Goal: Navigation & Orientation: Find specific page/section

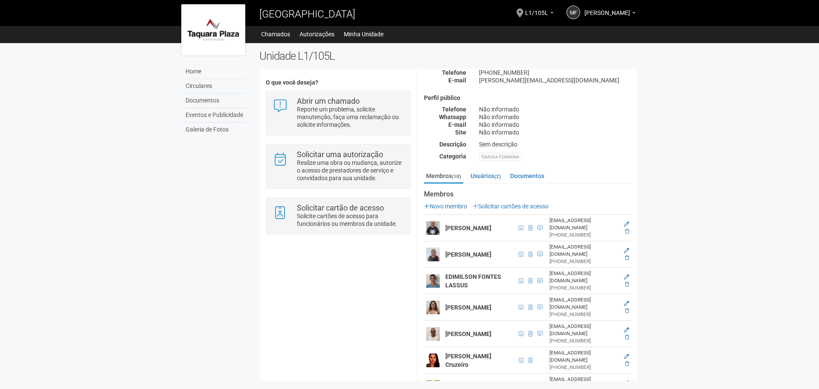
scroll to position [106, 0]
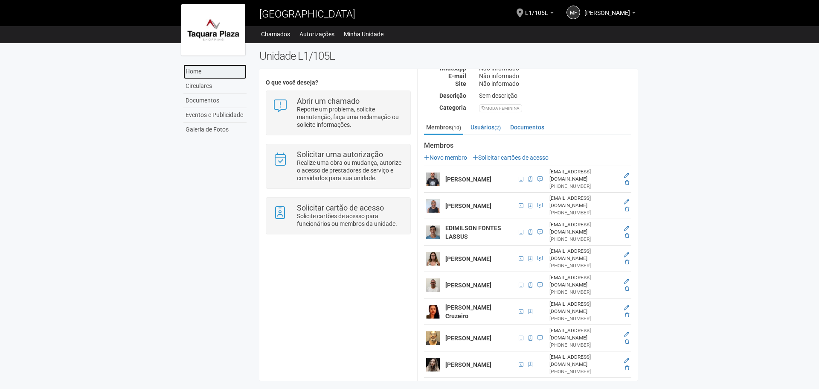
click at [220, 77] on link "Home" at bounding box center [215, 71] width 63 height 15
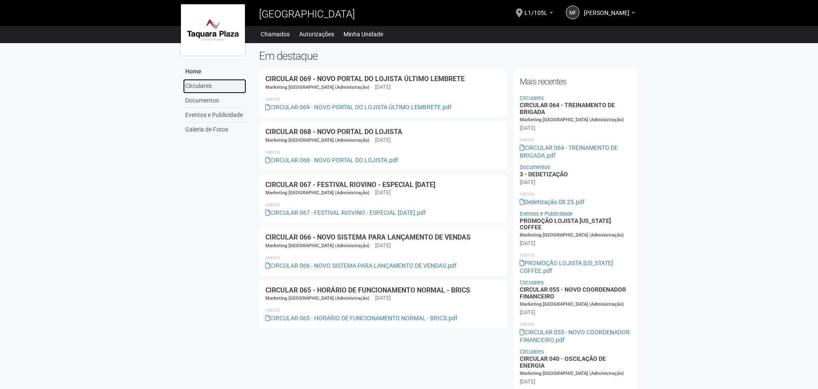
click at [207, 91] on link "Circulares" at bounding box center [214, 86] width 63 height 15
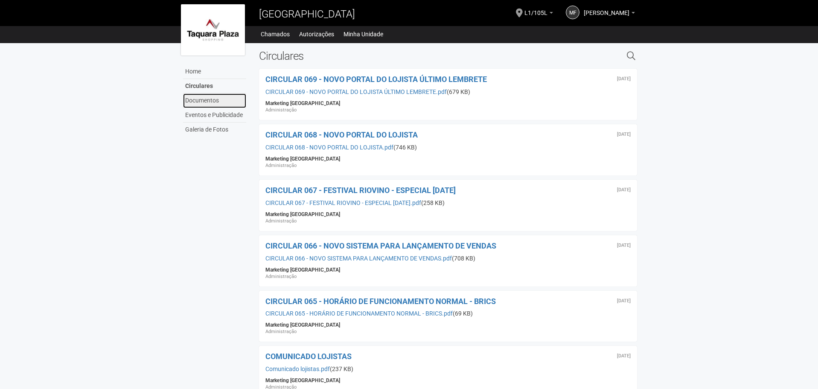
click at [218, 102] on link "Documentos" at bounding box center [214, 100] width 63 height 15
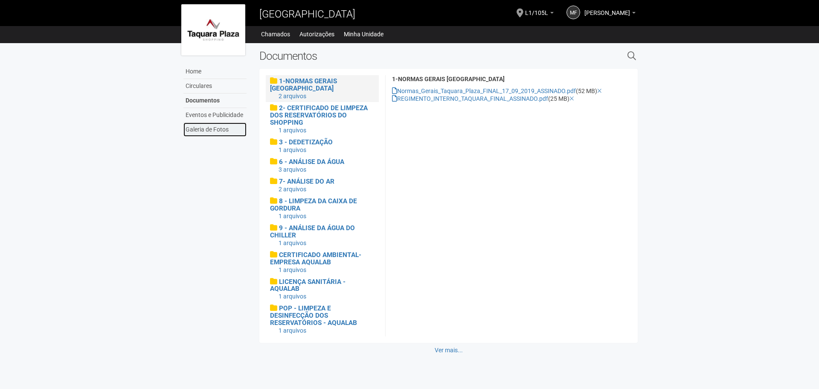
click at [234, 122] on link "Galeria de Fotos" at bounding box center [215, 129] width 63 height 14
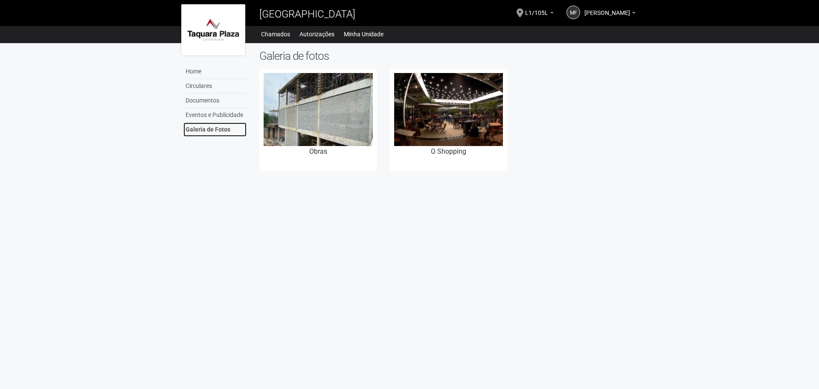
click at [223, 132] on link "Galeria de Fotos" at bounding box center [215, 129] width 63 height 14
click at [198, 70] on link "Home" at bounding box center [215, 71] width 63 height 15
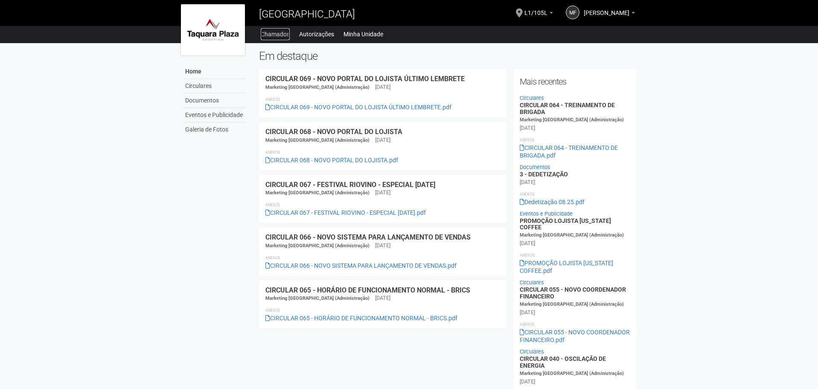
click at [277, 33] on link "Chamados" at bounding box center [275, 34] width 29 height 12
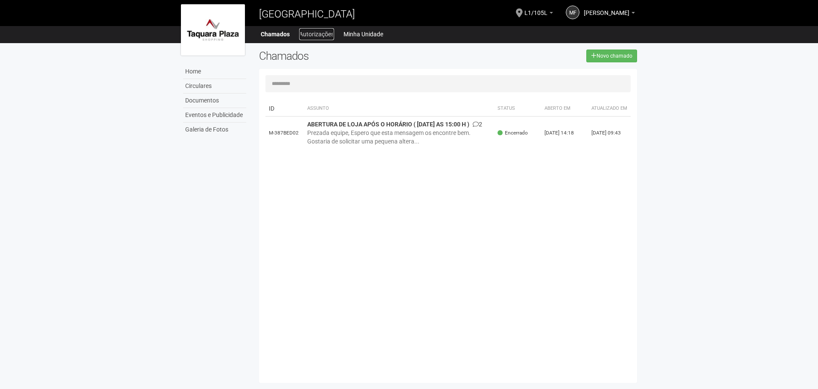
click at [317, 32] on link "Autorizações" at bounding box center [316, 34] width 35 height 12
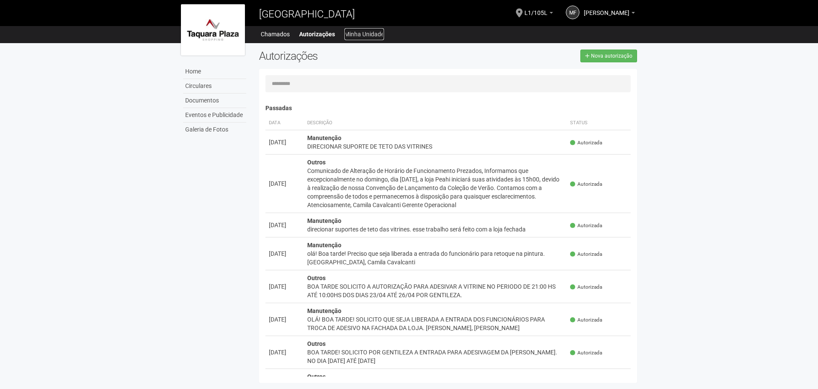
click at [370, 30] on link "Minha Unidade" at bounding box center [364, 34] width 40 height 12
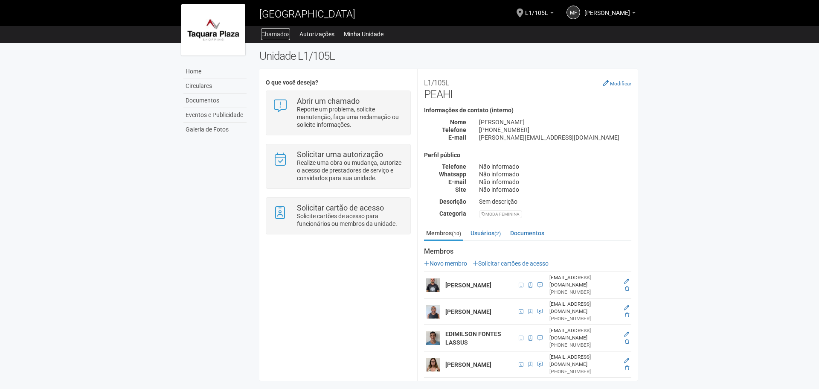
click at [277, 31] on link "Chamados" at bounding box center [275, 34] width 29 height 12
